Goal: Check status: Check status

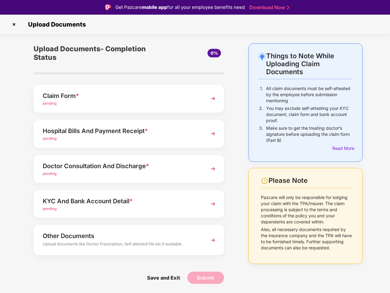
click at [14, 24] on img at bounding box center [14, 25] width 10 height 10
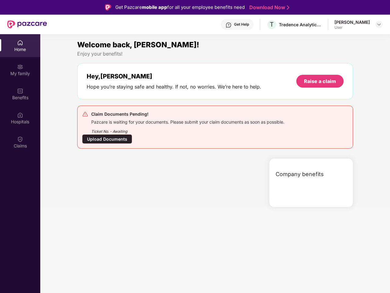
click at [342, 158] on div "Company benefits" at bounding box center [311, 182] width 84 height 49
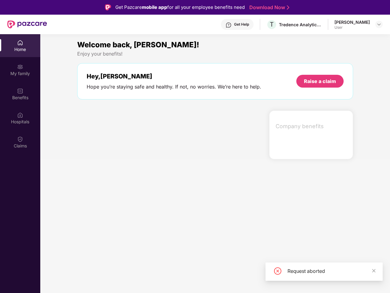
click at [129, 99] on div "Hey, [PERSON_NAME] you’re staying safe and healthy. If not, no worries. We’re h…" at bounding box center [215, 81] width 276 height 36
click at [129, 134] on div at bounding box center [171, 135] width 192 height 49
click at [129, 169] on section "Welcome back, [PERSON_NAME]! Enjoy your benefits! Hey, [PERSON_NAME] you’re sta…" at bounding box center [215, 180] width 350 height 293
click at [129, 204] on section "Welcome back, [PERSON_NAME]! Enjoy your benefits! Hey, [PERSON_NAME] you’re sta…" at bounding box center [215, 180] width 350 height 293
click at [129, 240] on section "Welcome back, [PERSON_NAME]! Enjoy your benefits! Hey, [PERSON_NAME] you’re sta…" at bounding box center [215, 180] width 350 height 293
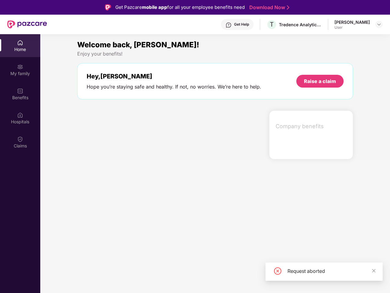
click at [163, 278] on section "Welcome back, [PERSON_NAME]! Enjoy your benefits! Hey, [PERSON_NAME] you’re sta…" at bounding box center [215, 180] width 350 height 293
click at [206, 278] on section "Welcome back, [PERSON_NAME]! Enjoy your benefits! Hey, [PERSON_NAME] you’re sta…" at bounding box center [215, 180] width 350 height 293
